Goal: Information Seeking & Learning: Learn about a topic

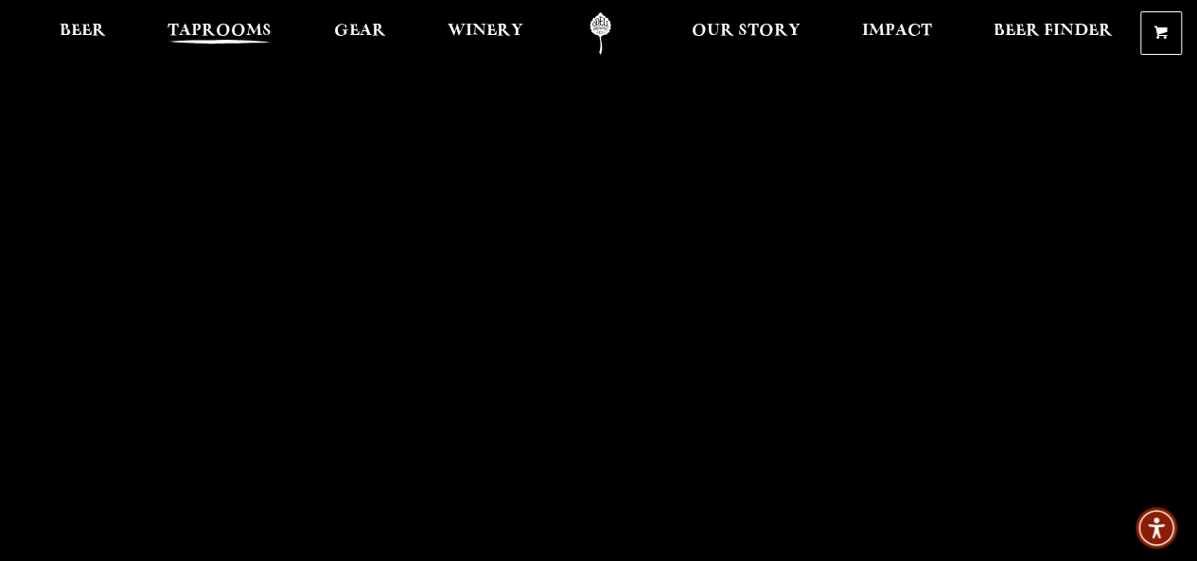
click at [160, 41] on link "Taprooms" at bounding box center [219, 33] width 129 height 43
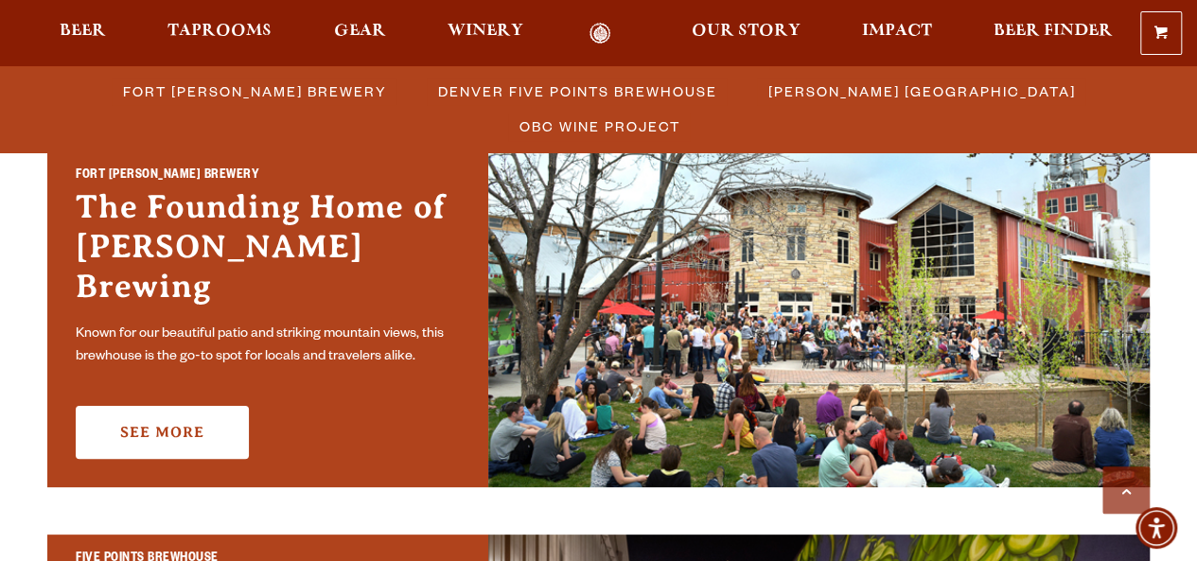
scroll to position [577, 0]
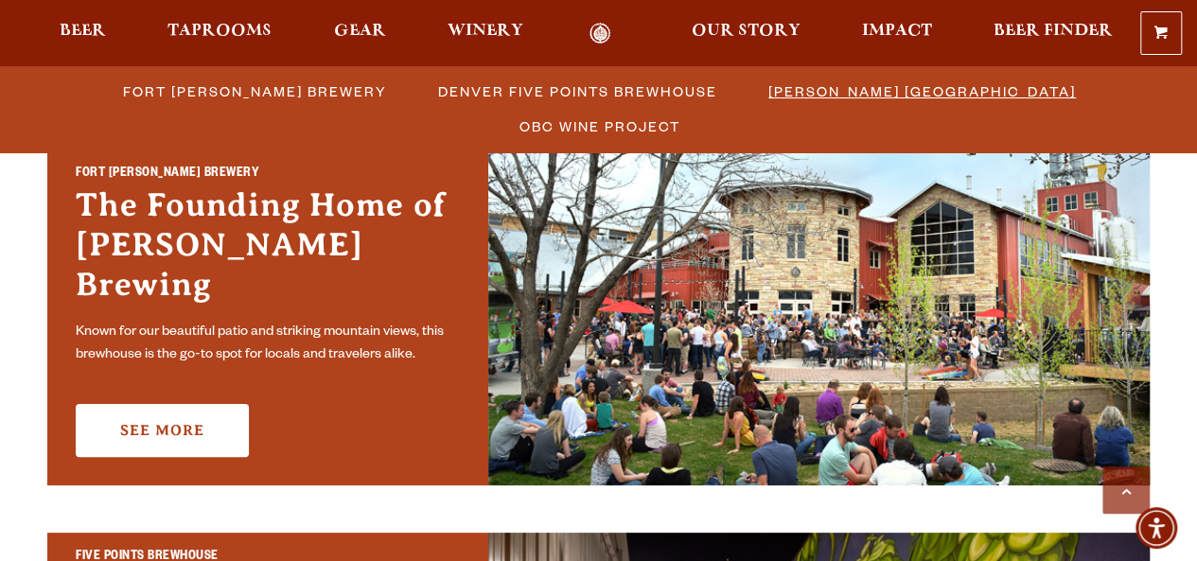
click at [783, 100] on span "[PERSON_NAME] [GEOGRAPHIC_DATA]" at bounding box center [922, 91] width 308 height 27
click at [206, 88] on span "Fort [PERSON_NAME] Brewery" at bounding box center [255, 91] width 264 height 27
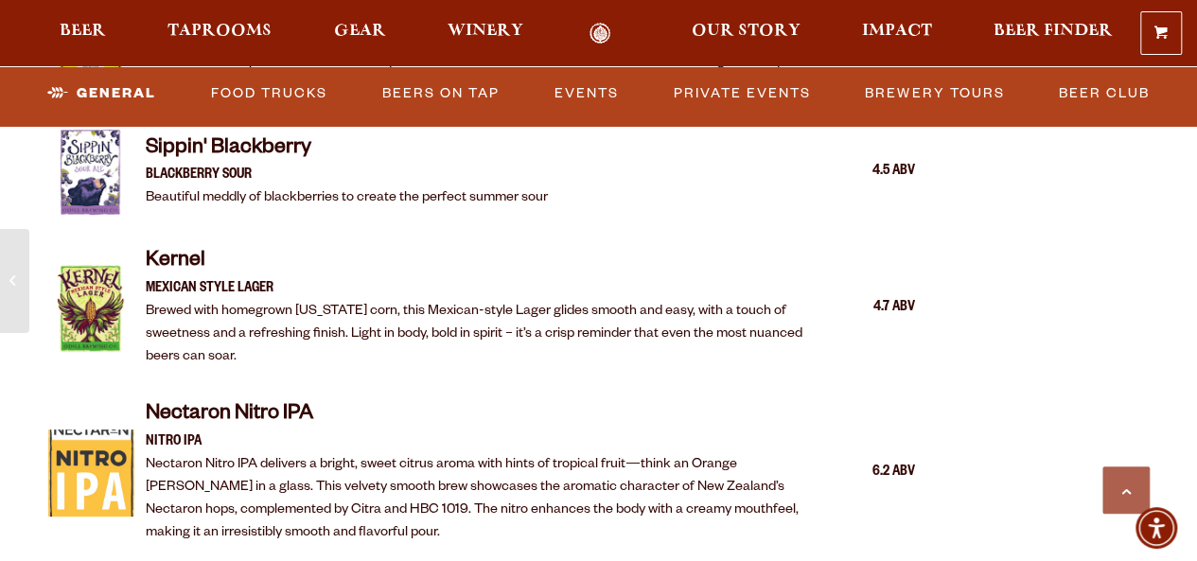
scroll to position [3239, 0]
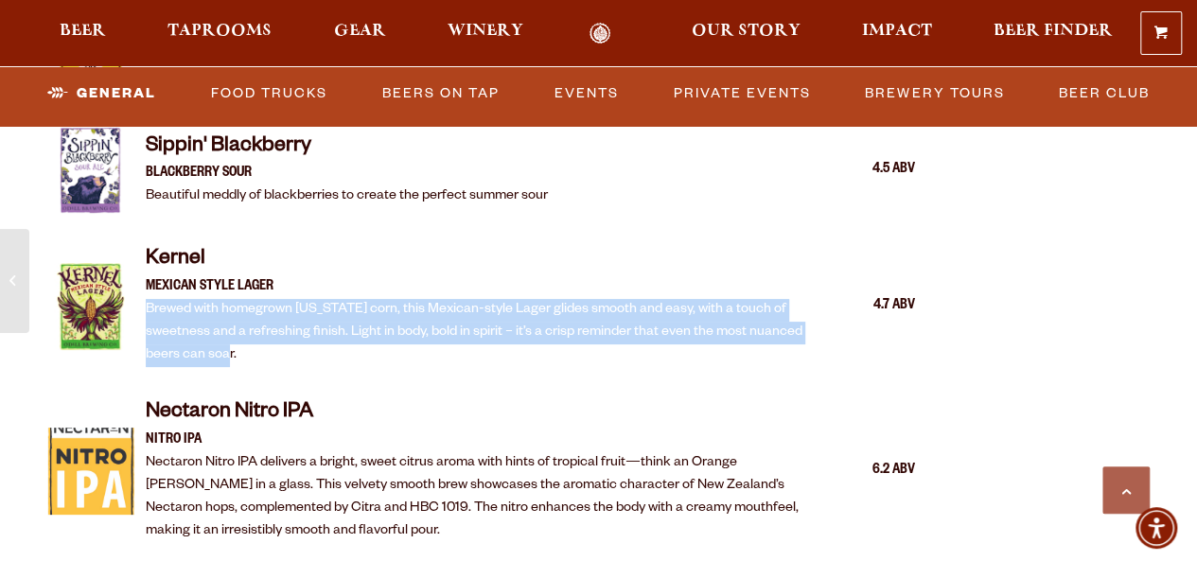
drag, startPoint x: 253, startPoint y: 359, endPoint x: 150, endPoint y: 311, distance: 113.5
click at [150, 311] on p "Brewed with homegrown [US_STATE] corn, this Mexican-style Lager glides smooth a…" at bounding box center [477, 333] width 663 height 68
copy p "Brewed with homegrown [US_STATE] corn, this Mexican-style Lager glides smooth a…"
